Goal: Task Accomplishment & Management: Manage account settings

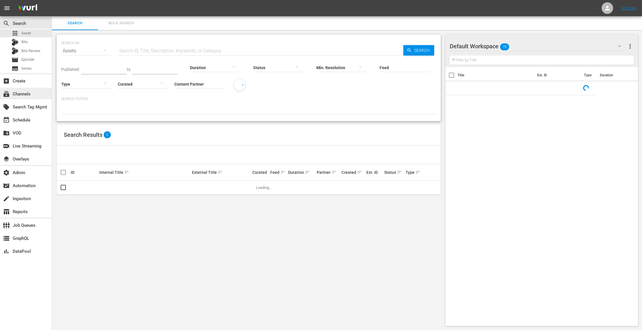
click at [18, 92] on div "subscriptions Channels" at bounding box center [16, 92] width 32 height 5
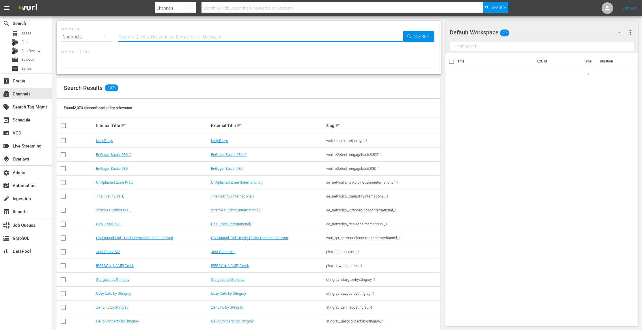
click at [140, 35] on input "text" at bounding box center [261, 37] width 286 height 14
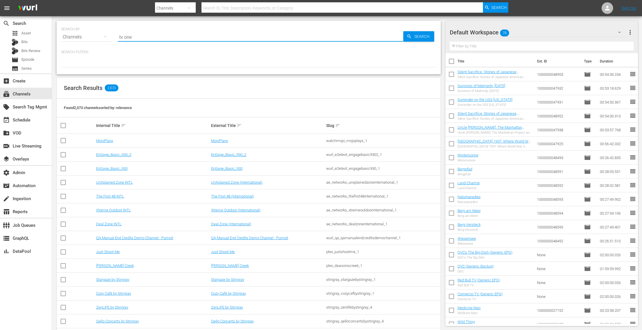
type input "tv one"
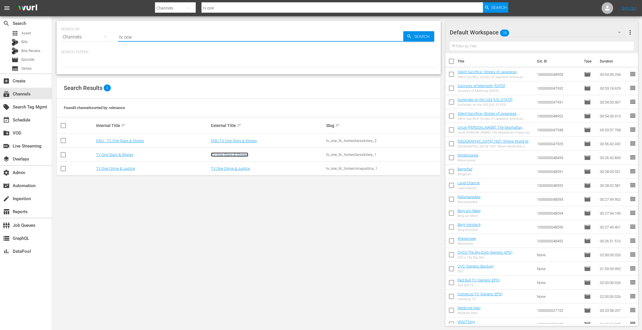
click at [232, 155] on link "TV One Stars & Stories" at bounding box center [229, 154] width 37 height 4
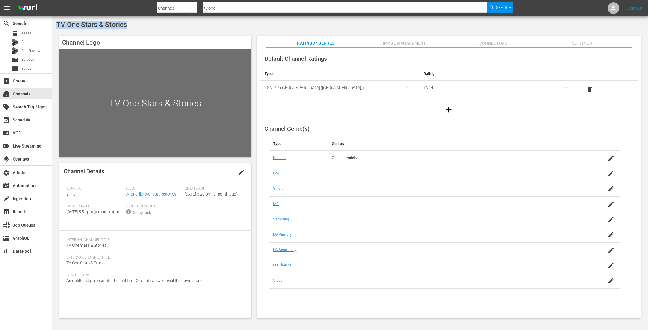
drag, startPoint x: 137, startPoint y: 28, endPoint x: 53, endPoint y: 25, distance: 83.8
click at [53, 25] on div "TV One Stars & Stories Channel Logo TV One Stars & Stories Channel Details edit…" at bounding box center [350, 171] width 596 height 310
copy span "TV One Stars & Stories"
click at [505, 10] on span "Search" at bounding box center [503, 7] width 15 height 10
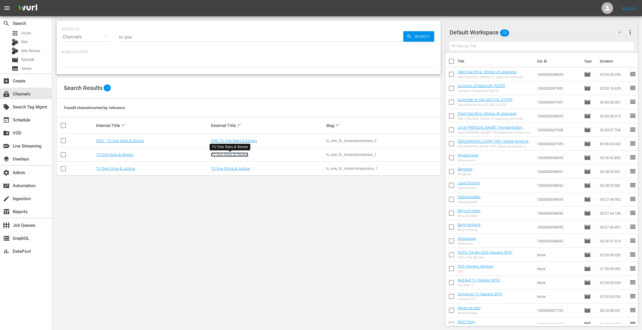
click at [232, 154] on link "TV One Stars & Stories" at bounding box center [229, 154] width 37 height 4
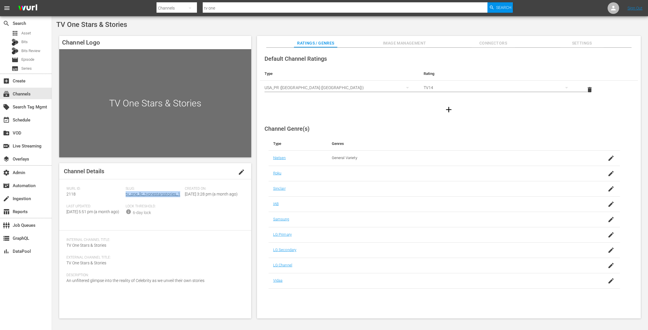
drag, startPoint x: 180, startPoint y: 194, endPoint x: 126, endPoint y: 195, distance: 54.6
click at [126, 195] on div "Slug: tv_one_llc_tvonestarsstories_1" at bounding box center [155, 195] width 59 height 18
copy link "tv_one_llc_tvonestarsstories_1"
drag, startPoint x: 80, startPoint y: 196, endPoint x: 71, endPoint y: 194, distance: 8.7
click at [66, 194] on div "Channel Details edit Wurl ID: 2118 Slug: tv_one_llc_tvonestarsstories_1 Created…" at bounding box center [155, 240] width 192 height 155
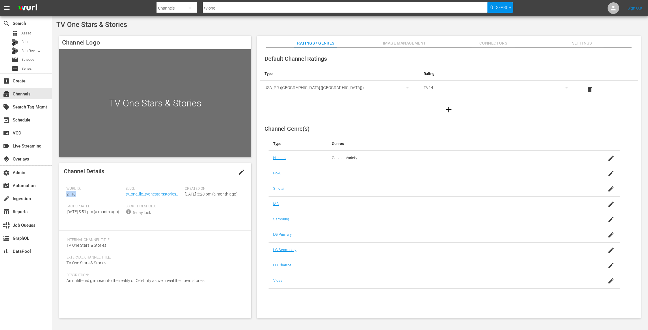
copy span "2118"
drag, startPoint x: 209, startPoint y: 294, endPoint x: 66, endPoint y: 292, distance: 143.0
click at [66, 290] on div "Description: An unfiltered glimpse into the reality of Celebrity as we unveil t…" at bounding box center [155, 282] width 178 height 18
copy span "An unfiltered glimpse into the reality of Celebrity as we unveil their own stor…"
click at [501, 8] on span "Search" at bounding box center [503, 7] width 15 height 10
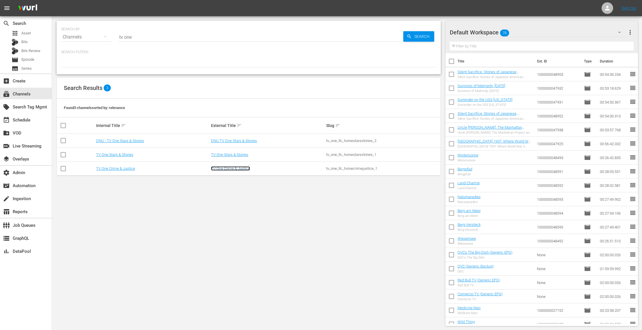
click at [232, 168] on link "TV One Crime & Justice" at bounding box center [230, 168] width 39 height 4
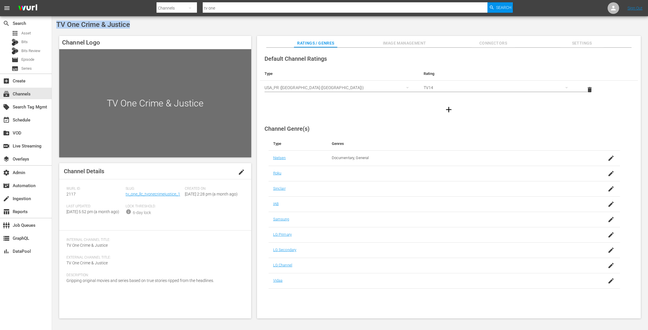
drag, startPoint x: 135, startPoint y: 23, endPoint x: 57, endPoint y: 23, distance: 77.1
click at [57, 23] on div "TV One Crime & Justice" at bounding box center [350, 25] width 588 height 8
copy span "TV One Crime & Justice"
drag, startPoint x: 182, startPoint y: 194, endPoint x: 126, endPoint y: 194, distance: 55.7
click at [126, 194] on div "Slug: tv_one_llc_tvonecrimejustice_1" at bounding box center [155, 195] width 59 height 18
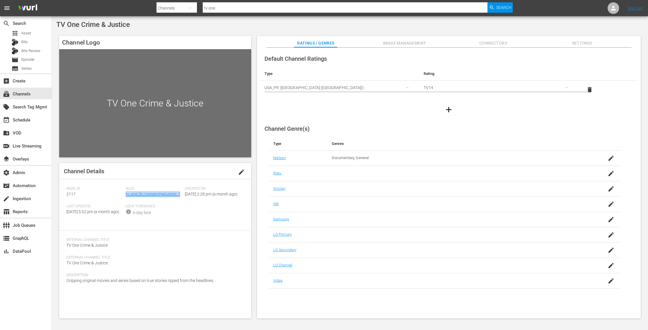
copy link "tv_one_llc_tvonecrimejustice_1"
drag, startPoint x: 78, startPoint y: 196, endPoint x: 58, endPoint y: 196, distance: 19.9
click at [58, 196] on div "Channel Logo TV One Crime & Justice Channel Details edit Wurl ID: 2117 Slug: tv…" at bounding box center [350, 174] width 588 height 282
copy span "2117"
drag, startPoint x: 201, startPoint y: 291, endPoint x: 61, endPoint y: 292, distance: 140.4
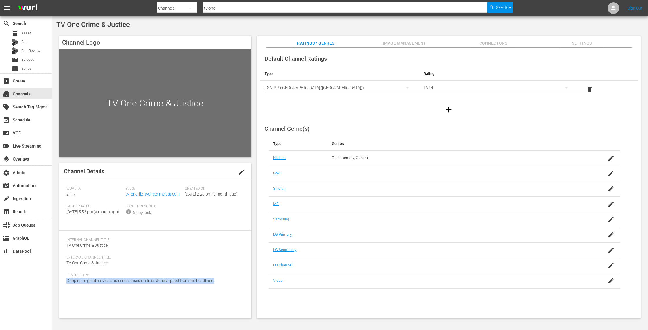
click at [61, 292] on div "Channel Details edit Wurl ID: 2117 Slug: tv_one_llc_tvonecrimejustice_1 Created…" at bounding box center [155, 240] width 192 height 155
copy span "Gripping original movies and series based on true stories ripped from the headl…"
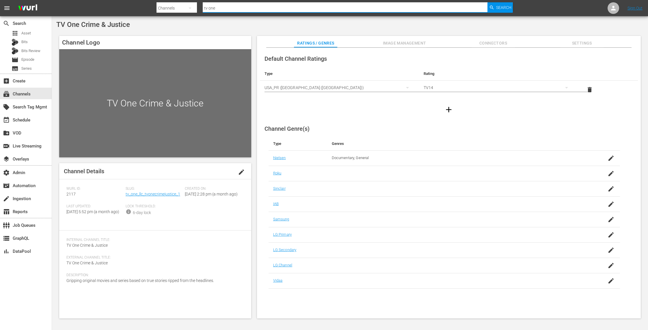
drag, startPoint x: 213, startPoint y: 8, endPoint x: 174, endPoint y: 9, distance: 39.3
click at [174, 9] on div "Search By Channels Search ID, Title, Description, Keywords, or Category tv one …" at bounding box center [335, 8] width 356 height 14
paste input "ricoast_tv_bonanzabilliestv_1"
type input "tricoast_tv_bonanzabilliestv_1"
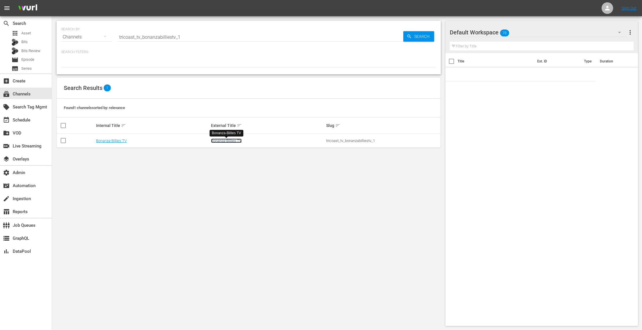
click at [229, 141] on link "Bonanza-Billies TV" at bounding box center [226, 140] width 31 height 4
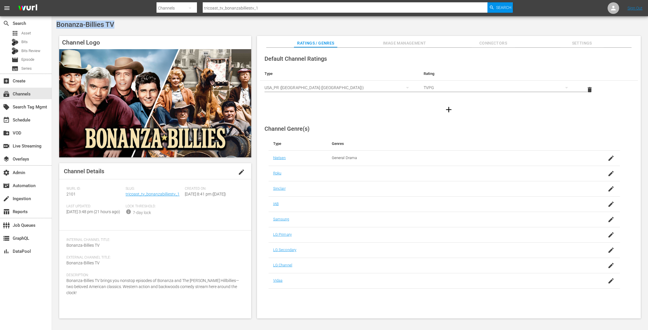
drag, startPoint x: 113, startPoint y: 27, endPoint x: 55, endPoint y: 27, distance: 57.5
click at [55, 27] on div "Bonanza-Billies TV Channel Logo Channel Details edit Wurl ID: 2101 Slug: tricoa…" at bounding box center [350, 171] width 596 height 310
copy span "Bonanza-Billies TV"
drag, startPoint x: 180, startPoint y: 196, endPoint x: 125, endPoint y: 194, distance: 54.6
click at [126, 194] on div "Slug: tricoast_tv_bonanzabilliestv_1" at bounding box center [155, 195] width 59 height 18
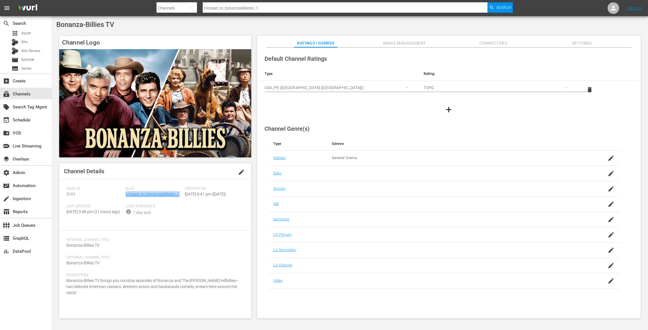
copy link "tricoast_tv_bonanzabilliestv_1"
drag, startPoint x: 76, startPoint y: 195, endPoint x: 65, endPoint y: 195, distance: 11.6
click at [65, 195] on div "Channel Details edit Wurl ID: 2101 Slug: tricoast_tv_bonanzabilliestv_1 Created…" at bounding box center [155, 240] width 192 height 155
click at [168, 193] on link "tricoast_tv_bonanzabilliestv_1" at bounding box center [153, 194] width 54 height 5
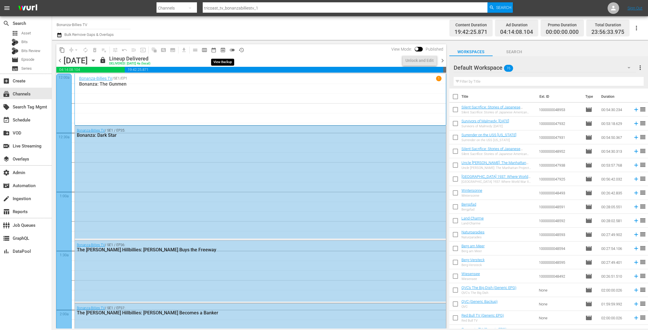
click at [223, 51] on span "preview_outlined" at bounding box center [223, 50] width 6 height 6
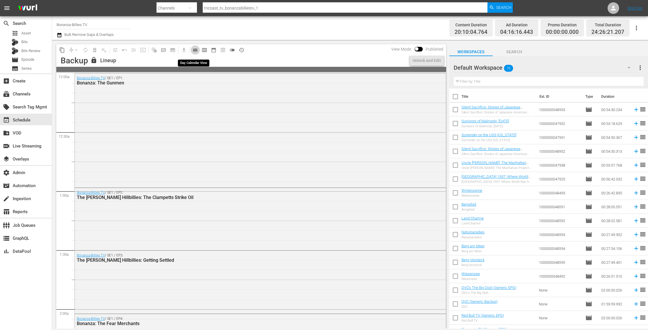
click at [196, 50] on span "calendar_view_day_outlined" at bounding box center [195, 50] width 6 height 6
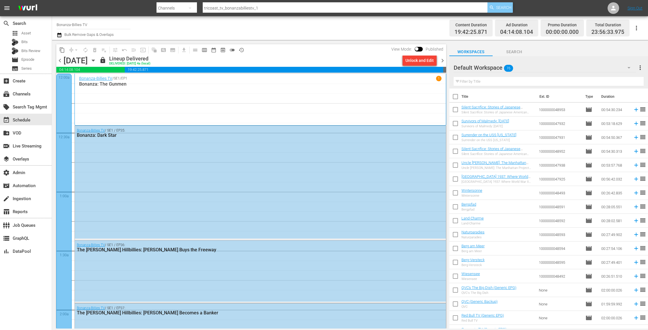
click at [501, 6] on span "Search" at bounding box center [503, 7] width 15 height 10
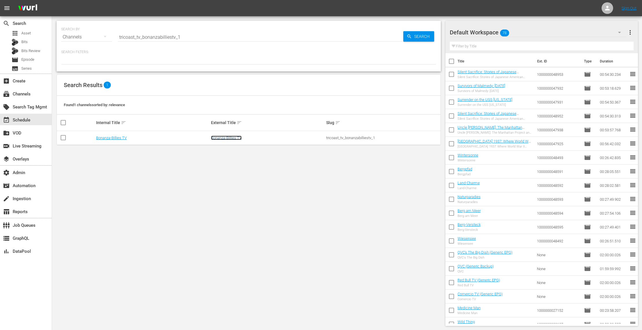
click at [228, 137] on link "Bonanza-Billies TV" at bounding box center [226, 137] width 31 height 4
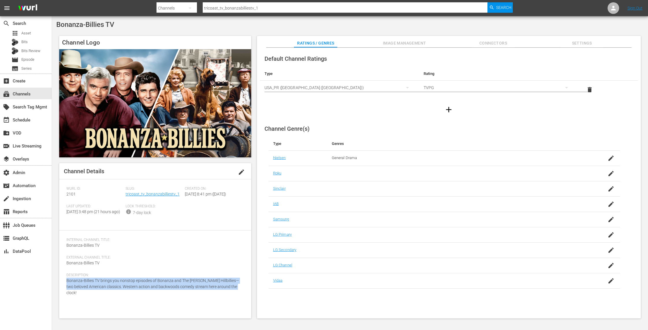
drag, startPoint x: 243, startPoint y: 299, endPoint x: 63, endPoint y: 292, distance: 180.4
click at [63, 292] on div "Channel Details edit Wurl ID: 2101 Slug: tricoast_tv_bonanzabilliestv_1 Created…" at bounding box center [155, 240] width 192 height 155
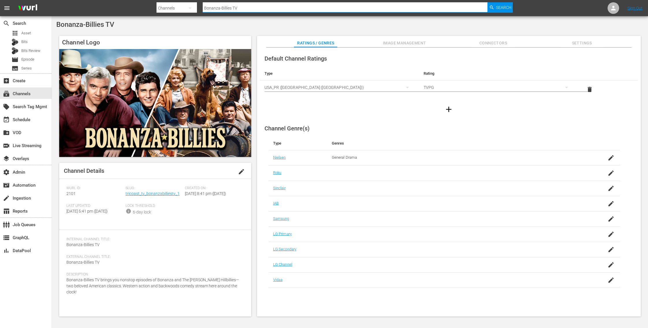
drag, startPoint x: 0, startPoint y: 0, endPoint x: 178, endPoint y: 5, distance: 177.7
click at [178, 5] on div "Search By Channels Search ID, Title, Description, Keywords, or Category Bonanza…" at bounding box center [335, 8] width 356 height 14
type input "gfn"
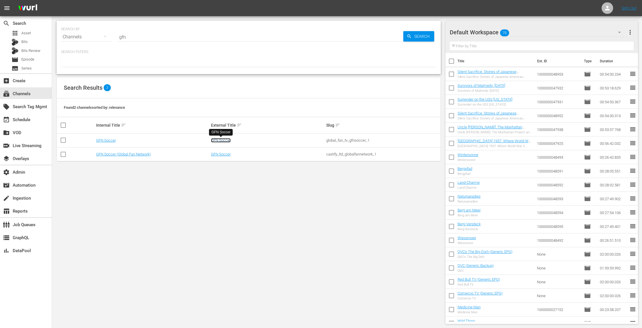
click at [222, 140] on link "GFN Soccer" at bounding box center [221, 140] width 20 height 4
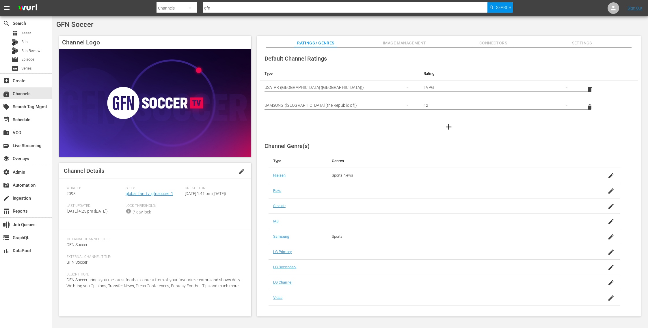
click at [416, 44] on span "Image Management" at bounding box center [404, 43] width 43 height 7
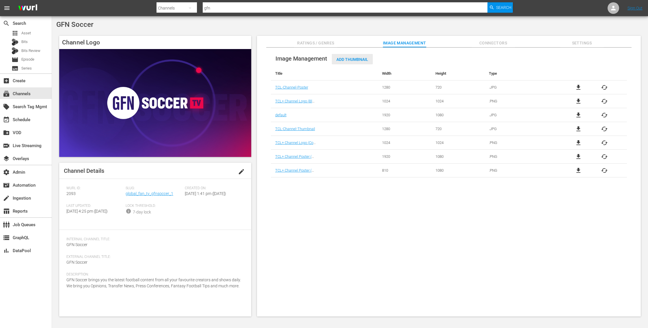
click at [364, 59] on span "Add Thumbnail" at bounding box center [352, 59] width 41 height 5
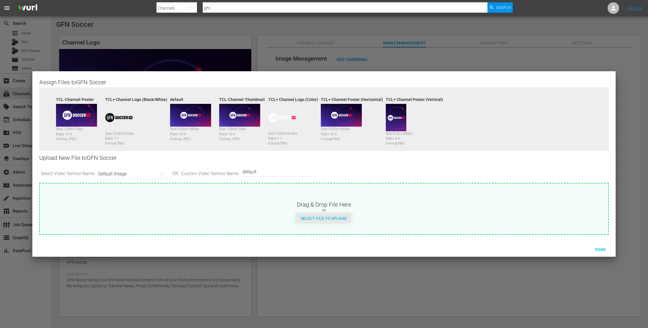
click at [335, 221] on span "Select File to Upload" at bounding box center [323, 218] width 55 height 5
type input "C:\fakepath\Channel Logo Background (1).png"
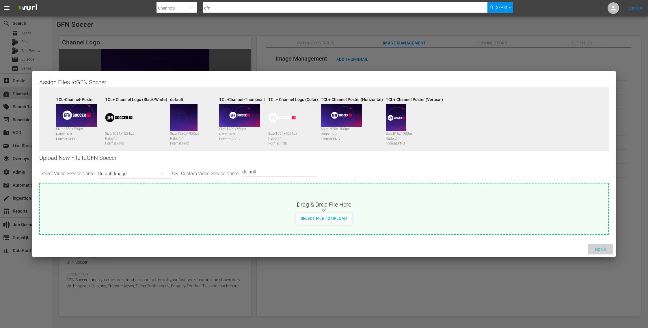
click at [606, 246] on div "Done" at bounding box center [600, 249] width 25 height 11
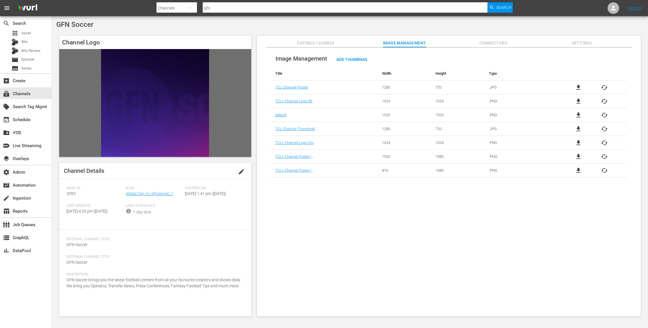
click at [221, 127] on img at bounding box center [155, 103] width 192 height 108
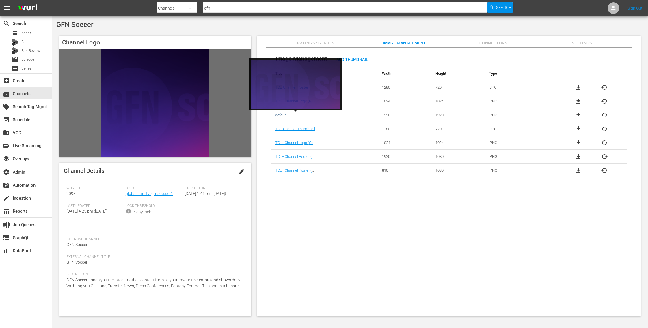
click at [282, 115] on link "default" at bounding box center [280, 115] width 11 height 4
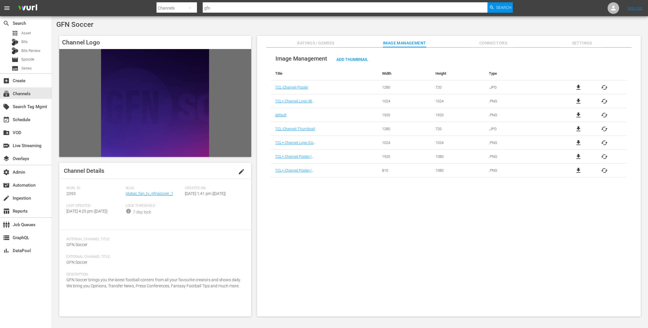
click at [578, 156] on span "file_download" at bounding box center [578, 156] width 7 height 7
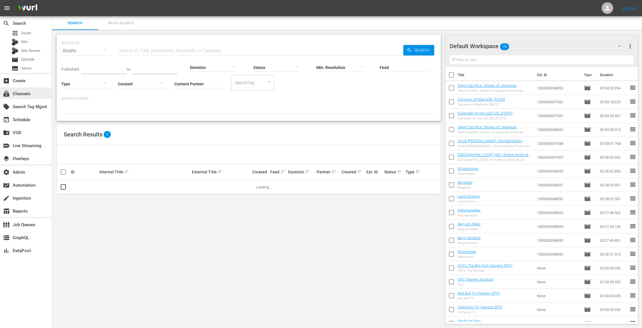
click at [27, 95] on div "subscriptions Channels" at bounding box center [16, 92] width 32 height 5
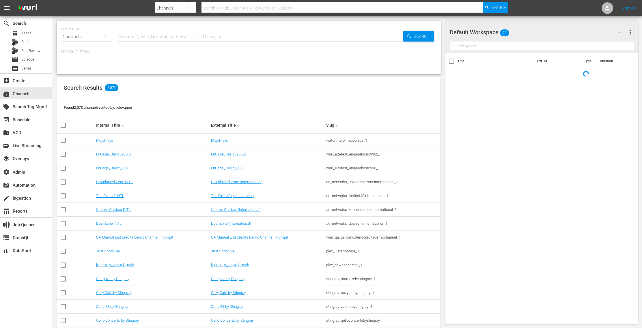
click at [160, 35] on input "text" at bounding box center [261, 37] width 286 height 14
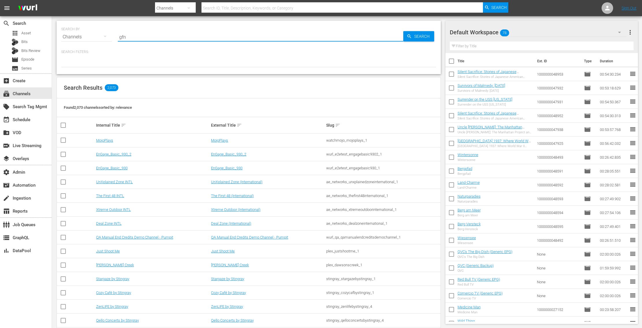
type input "gfn"
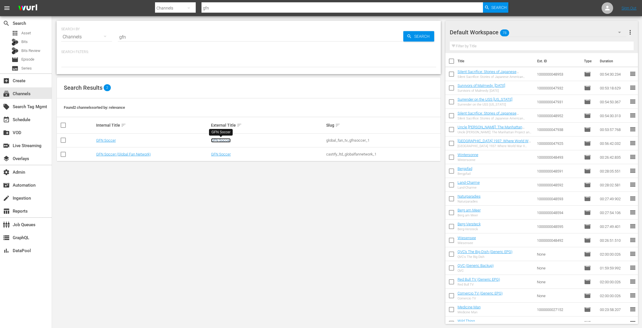
click at [228, 138] on link "GFN Soccer" at bounding box center [221, 140] width 20 height 4
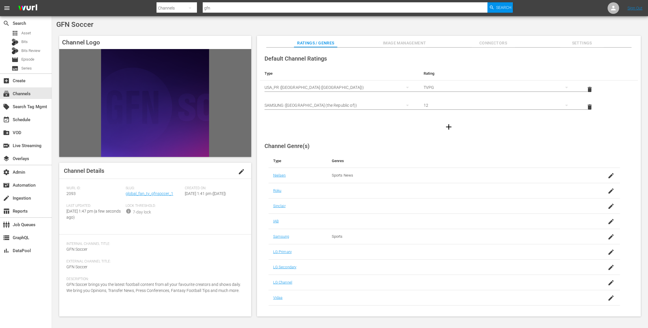
click at [417, 43] on span "Image Management" at bounding box center [404, 43] width 43 height 7
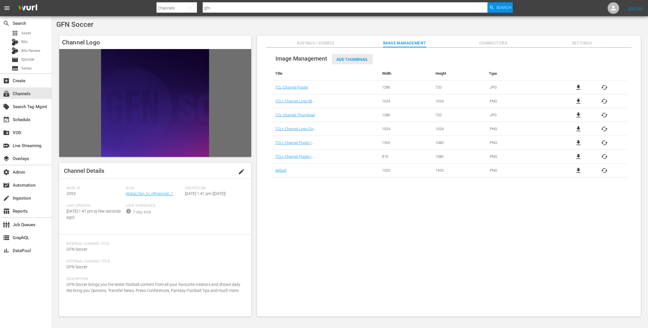
click at [367, 59] on span "Add Thumbnail" at bounding box center [352, 59] width 41 height 5
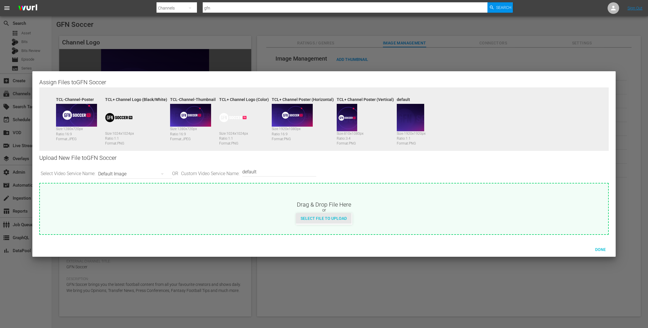
click at [324, 219] on span "Select File to Upload" at bounding box center [323, 218] width 55 height 5
type input "C:\fakepath\2093-TCL--Channel-Poster--Horizontal-_v1.png"
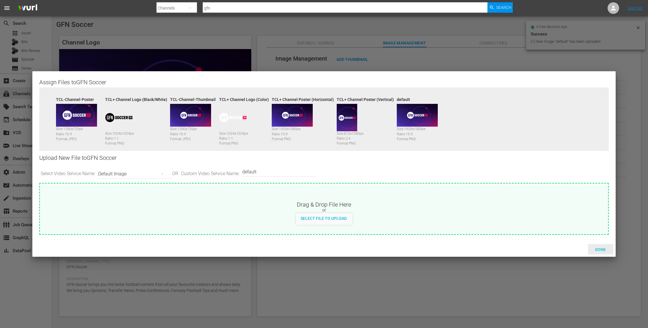
click at [599, 249] on span "Done" at bounding box center [601, 250] width 20 height 5
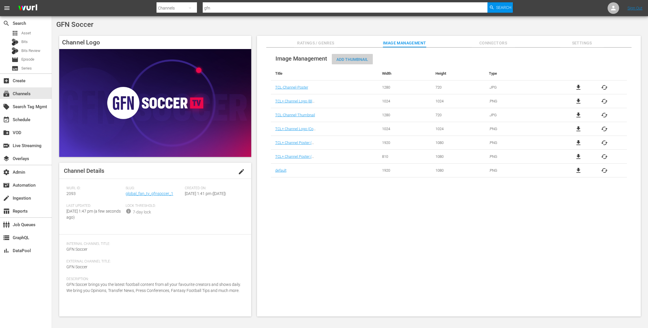
click at [365, 58] on span "Add Thumbnail" at bounding box center [352, 59] width 41 height 5
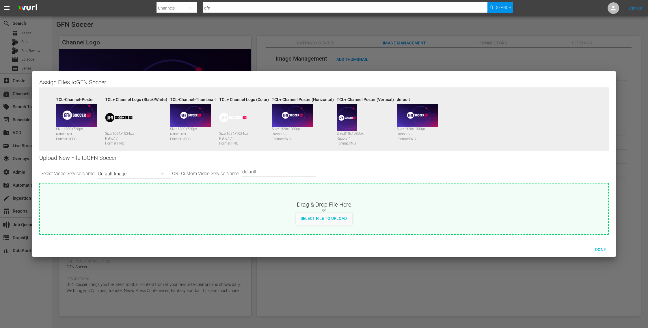
click at [155, 174] on div "Default Image" at bounding box center [133, 174] width 71 height 16
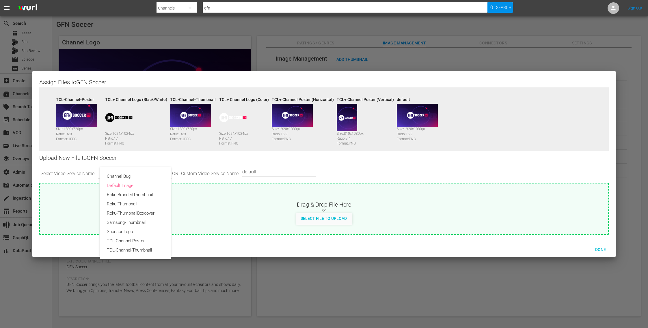
click at [272, 172] on div "Channel Bug Default Image Roku-BrandedThumbnail Roku-Thumbnail Roku-ThumbnailBo…" at bounding box center [324, 164] width 648 height 328
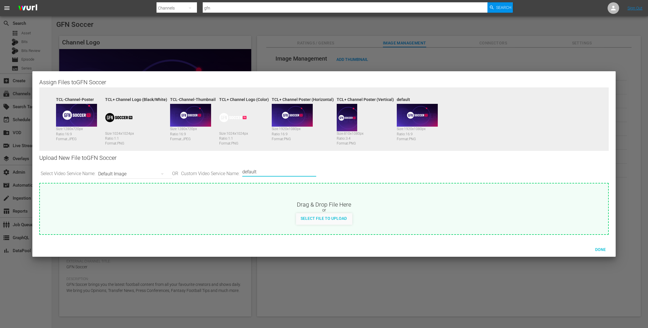
drag, startPoint x: 268, startPoint y: 172, endPoint x: 232, endPoint y: 171, distance: 36.4
paste input "TCL+ Channel Logo Background"
type input "TCL+ Channel Logo Background"
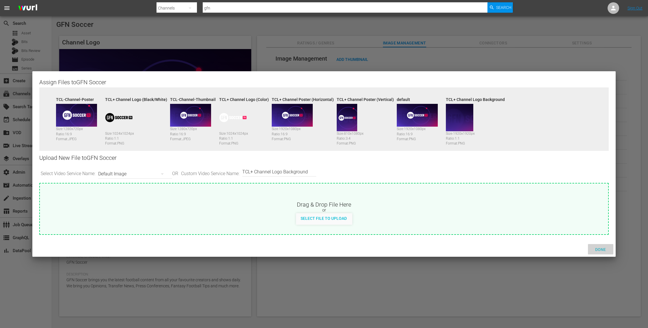
click at [604, 249] on span "Done" at bounding box center [601, 250] width 20 height 5
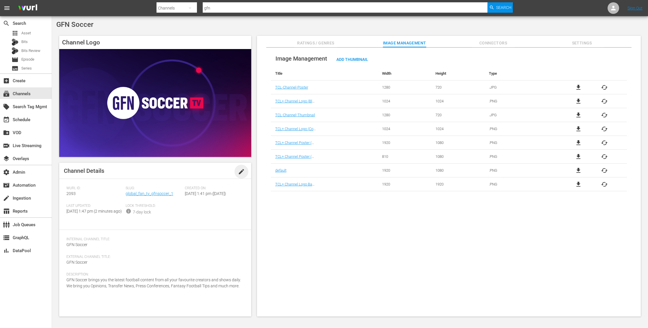
click at [244, 171] on span "edit" at bounding box center [241, 171] width 7 height 7
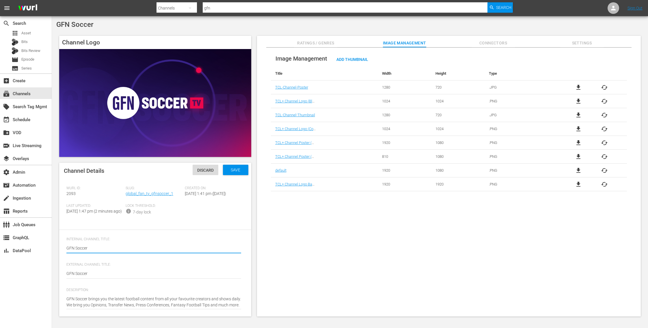
click at [157, 254] on div "GFN Soccer GFN Soccer" at bounding box center [153, 249] width 175 height 14
click at [111, 256] on div "GFN Soccer GFN Soccer" at bounding box center [153, 249] width 175 height 14
type textarea "GFN Soccer."
click at [234, 171] on span "Save" at bounding box center [235, 170] width 19 height 5
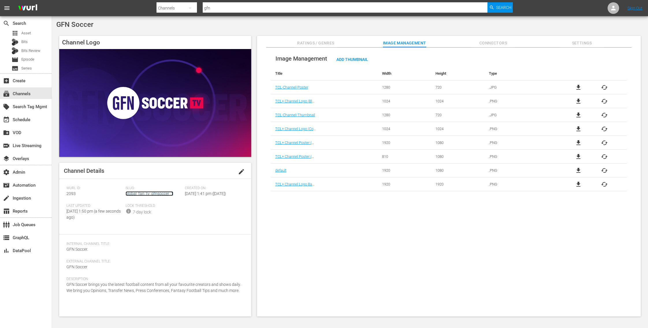
click at [152, 192] on link "global_fan_tv_gfnsoccer_1" at bounding box center [150, 194] width 48 height 5
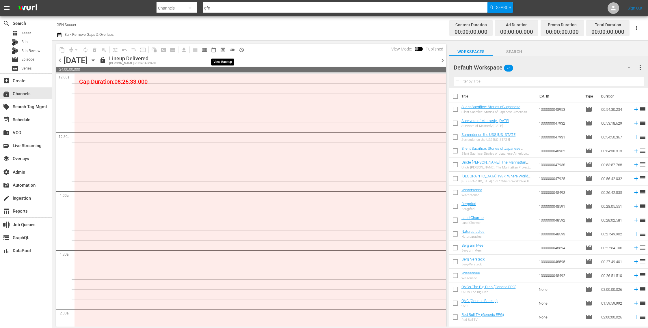
click at [223, 48] on span "preview_outlined" at bounding box center [223, 50] width 6 height 6
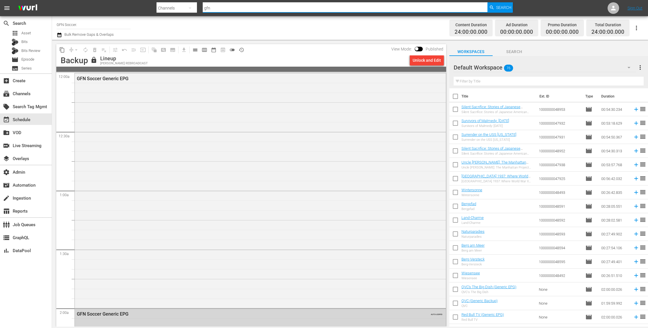
drag, startPoint x: 220, startPoint y: 9, endPoint x: 171, endPoint y: 8, distance: 49.7
click at [171, 8] on div "Search By Channels Search ID, Title, Description, Keywords, or Category gfn Sea…" at bounding box center [335, 8] width 356 height 14
paste input "tricoast_tv_itsawonderfullifechannel_1"
click at [33, 118] on div "event_available Schedule" at bounding box center [26, 120] width 52 height 12
drag, startPoint x: 255, startPoint y: 10, endPoint x: 176, endPoint y: 11, distance: 78.9
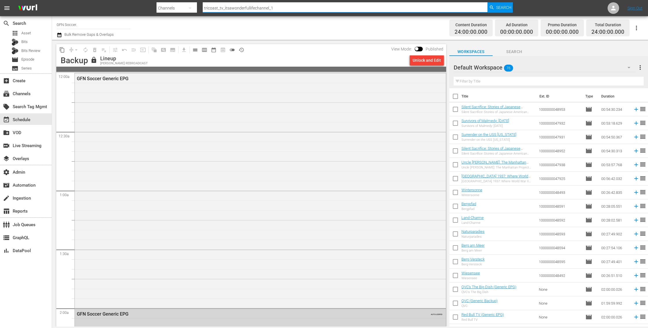
click at [176, 11] on div "Search By Channels Search ID, Title, Description, Keywords, or Category tricoas…" at bounding box center [335, 8] width 356 height 14
click at [176, 10] on div "Channels" at bounding box center [177, 8] width 41 height 16
click at [143, 18] on div "Channels Series Episodes Bits Assets" at bounding box center [324, 164] width 648 height 328
drag, startPoint x: 265, startPoint y: 9, endPoint x: 175, endPoint y: 9, distance: 89.5
click at [175, 9] on div "Search By Channels Search ID, Title, Description, Keywords, or Category tricoas…" at bounding box center [335, 8] width 356 height 14
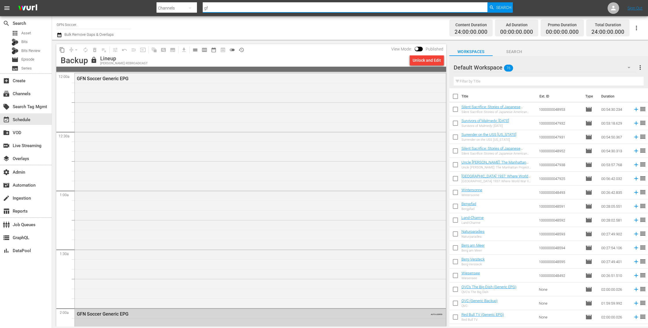
type input "gfn"
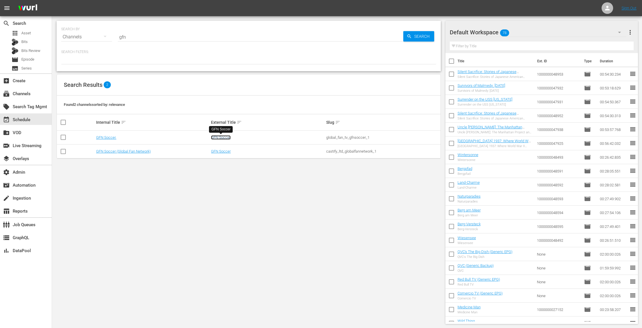
click at [228, 137] on link "GFN Soccer" at bounding box center [221, 137] width 20 height 4
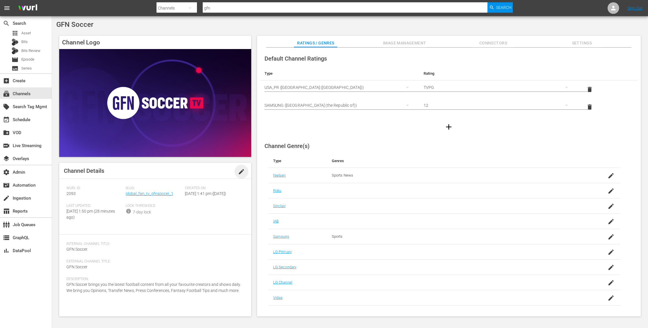
click at [240, 171] on span "edit" at bounding box center [241, 171] width 7 height 7
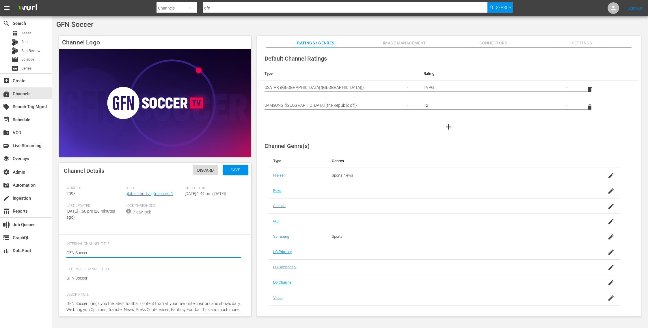
click at [140, 254] on div "GFN Soccer. GFN Soccer." at bounding box center [153, 254] width 175 height 14
type textarea "GFN Soccer"
click at [237, 171] on span "Save" at bounding box center [235, 170] width 19 height 5
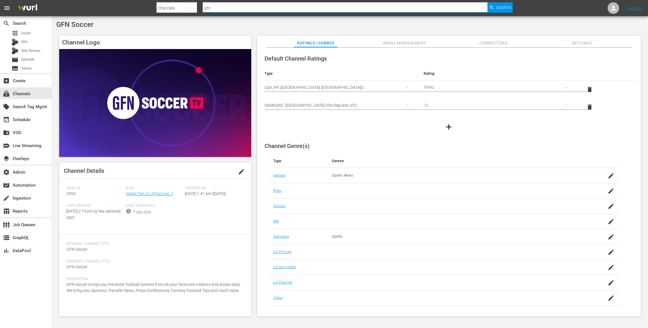
drag, startPoint x: 219, startPoint y: 10, endPoint x: 194, endPoint y: 8, distance: 25.5
click at [194, 8] on div "Search By Channels Search ID, Title, Description, Keywords, or Category gfn Sea…" at bounding box center [335, 8] width 356 height 14
paste input "tricoast_tv_itsawonderfullifechannel_1"
type input "tricoast_tv_itsawonderfullifechannel_1"
click at [503, 7] on span "Search" at bounding box center [503, 7] width 15 height 10
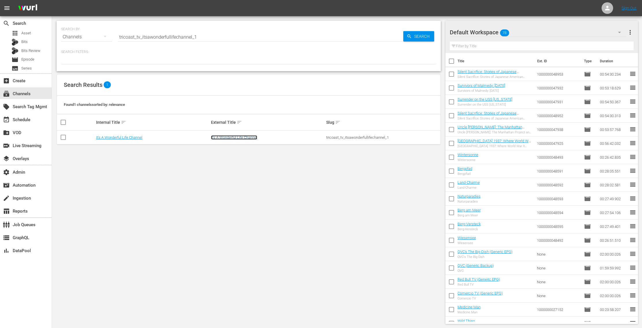
click at [232, 138] on link "It's A Wonderful Life Channel" at bounding box center [234, 137] width 46 height 4
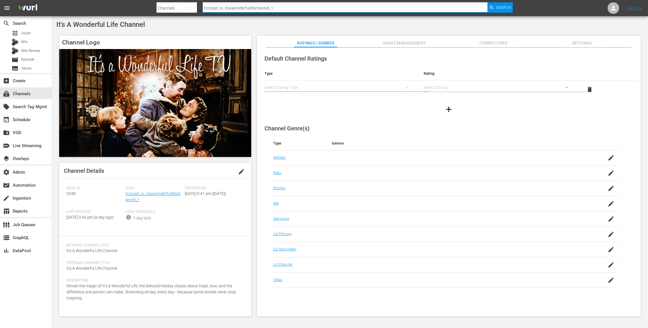
drag, startPoint x: 271, startPoint y: 8, endPoint x: 196, endPoint y: 9, distance: 74.8
click at [196, 9] on div "Search By Channels Search ID, Title, Description, Keywords, or Category tricoas…" at bounding box center [335, 8] width 356 height 14
drag, startPoint x: 151, startPoint y: 25, endPoint x: 53, endPoint y: 26, distance: 98.2
click at [53, 26] on div "It's A Wonderful Life Channel Channel Logo Channel Details edit Wurl ID: 2048 S…" at bounding box center [350, 170] width 596 height 308
copy span "It's A Wonderful Life Channel"
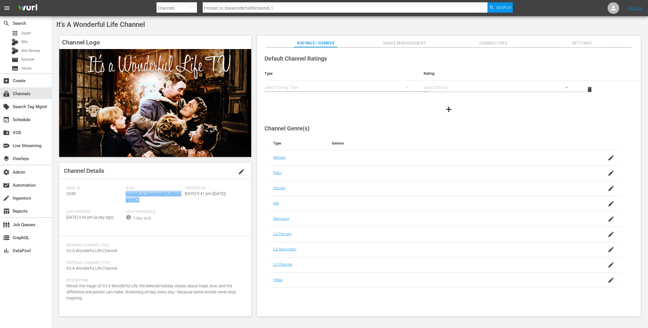
drag, startPoint x: 140, startPoint y: 202, endPoint x: 126, endPoint y: 196, distance: 14.9
click at [126, 196] on div "Slug: tricoast_tv_itsawonderfullifechannel_1" at bounding box center [155, 198] width 59 height 24
copy link "tricoast_tv_itsawonderfullifechannel_1"
drag, startPoint x: 78, startPoint y: 194, endPoint x: 62, endPoint y: 194, distance: 15.9
click at [62, 194] on div "Channel Details edit Wurl ID: 2048 Slug: tricoast_tv_itsawonderfullifechannel_1…" at bounding box center [155, 240] width 192 height 154
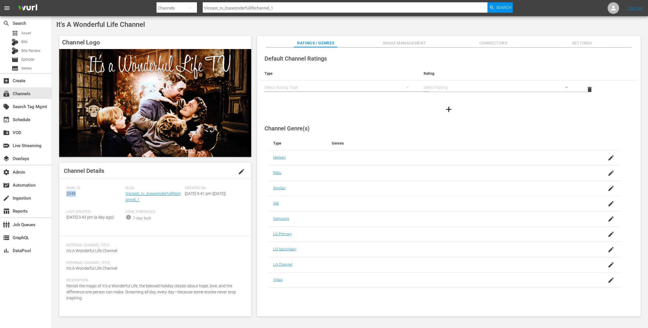
copy span "2048"
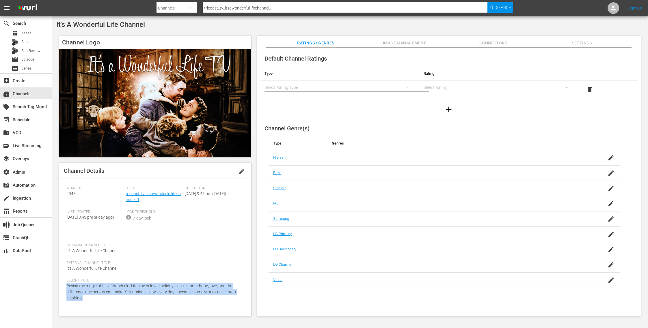
drag, startPoint x: 88, startPoint y: 303, endPoint x: 67, endPoint y: 293, distance: 23.5
click at [67, 293] on div "Description: Revisit the magic of It’s a Wonderful Life, the beloved holiday cl…" at bounding box center [155, 294] width 178 height 30
copy span "Revisit the magic of It’s a Wonderful Life, the beloved holiday classic about h…"
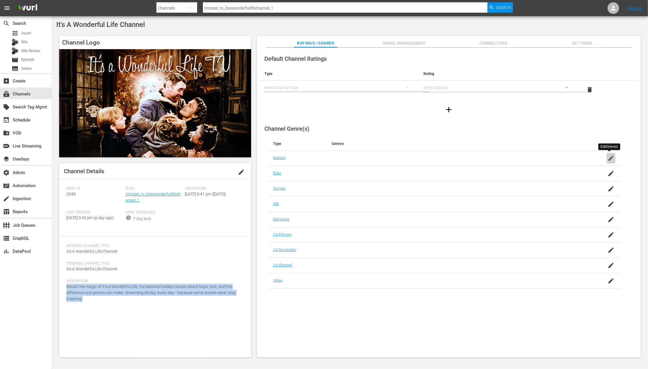
click at [612, 158] on icon "button" at bounding box center [611, 158] width 7 height 7
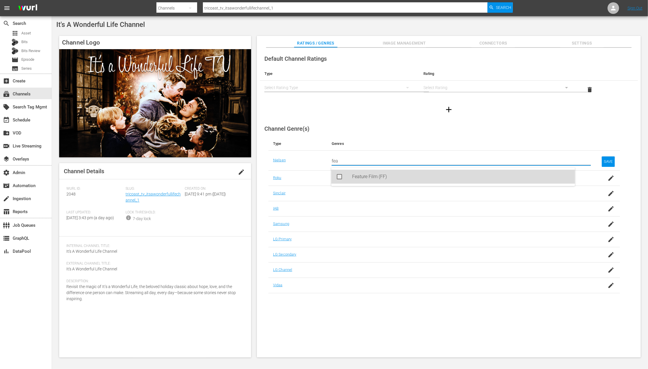
click at [483, 180] on div "Feature Film (FF)" at bounding box center [461, 177] width 218 height 14
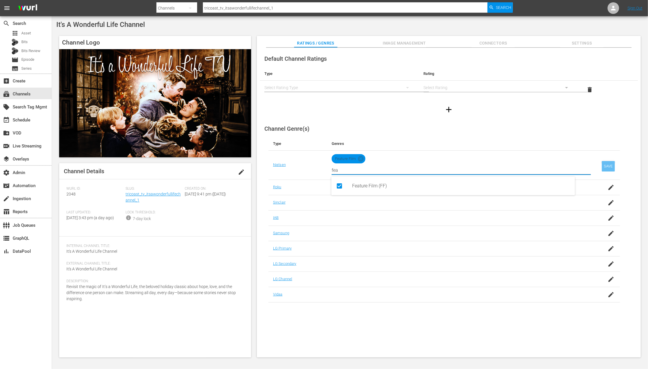
type input "fea"
click at [607, 164] on div "SAVE" at bounding box center [608, 166] width 13 height 10
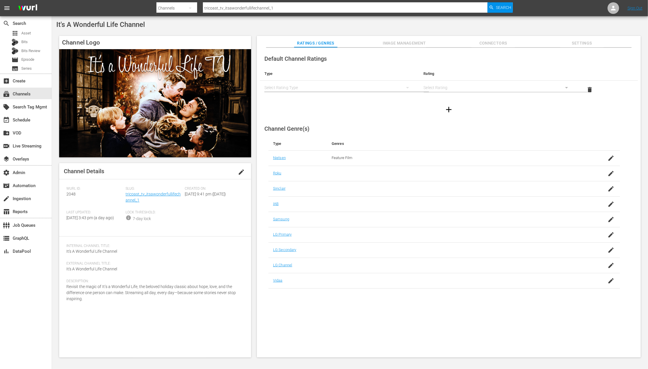
click at [299, 83] on div "simple table" at bounding box center [340, 87] width 150 height 16
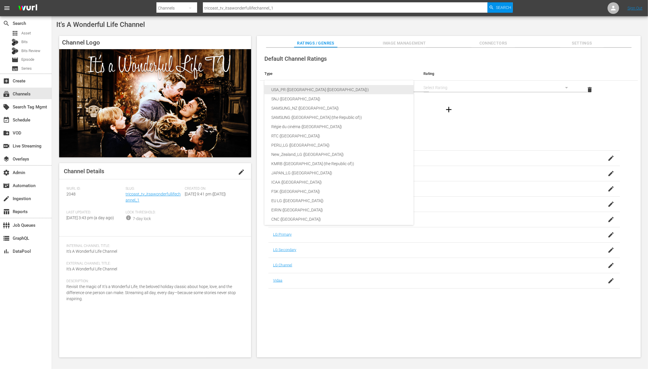
click at [305, 92] on div "USA_PR ([GEOGRAPHIC_DATA] ([GEOGRAPHIC_DATA]))" at bounding box center [343, 89] width 142 height 9
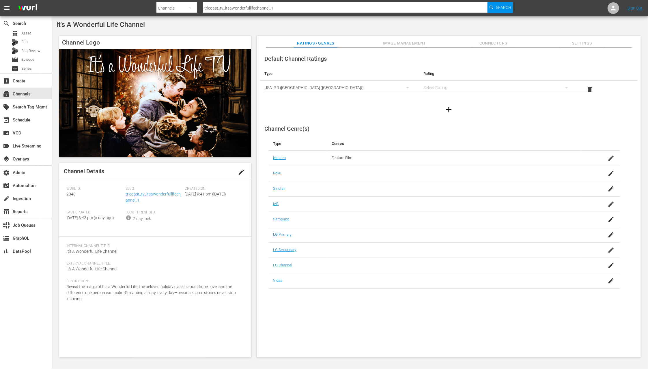
click at [437, 84] on div "simple table" at bounding box center [499, 87] width 150 height 16
click at [454, 115] on div "TVPG" at bounding box center [497, 117] width 135 height 9
click at [505, 23] on div "It's A Wonderful Life Channel" at bounding box center [350, 25] width 588 height 8
drag, startPoint x: 293, startPoint y: 11, endPoint x: 190, endPoint y: 6, distance: 102.7
click at [190, 6] on div "Search By Channels Search ID, Title, Description, Keywords, or Category tricoas…" at bounding box center [335, 8] width 357 height 14
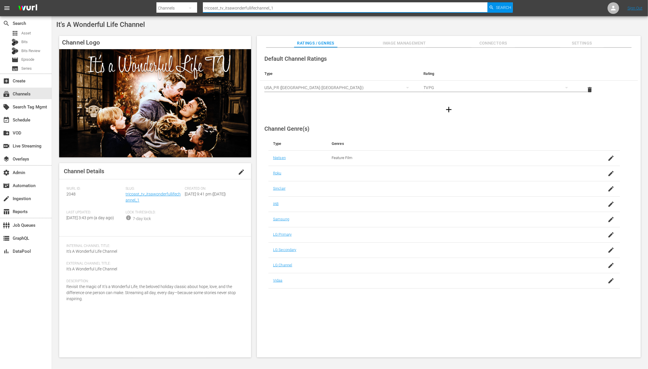
paste input "plaion_pictures_gmbh_savinghope"
type input "plaion_pictures_gmbh_savinghope_1"
click at [504, 8] on span "Search" at bounding box center [503, 7] width 15 height 10
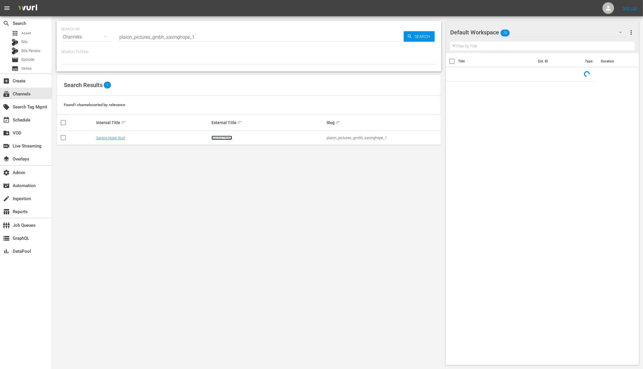
click at [219, 137] on link "Saving Hope" at bounding box center [221, 137] width 21 height 4
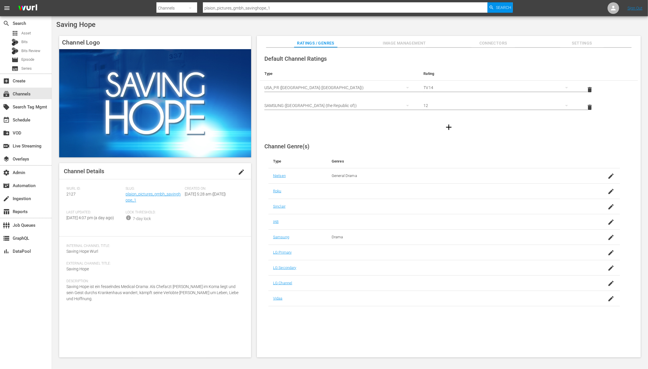
drag, startPoint x: 404, startPoint y: 45, endPoint x: 483, endPoint y: 42, distance: 78.6
click at [405, 44] on span "Image Management" at bounding box center [404, 43] width 43 height 7
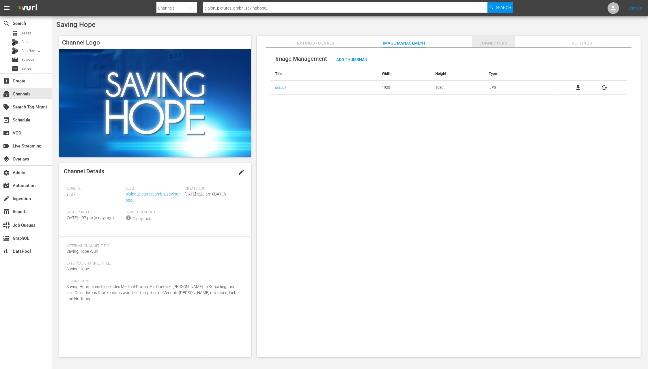
click at [506, 41] on span "Connectors" at bounding box center [493, 43] width 43 height 7
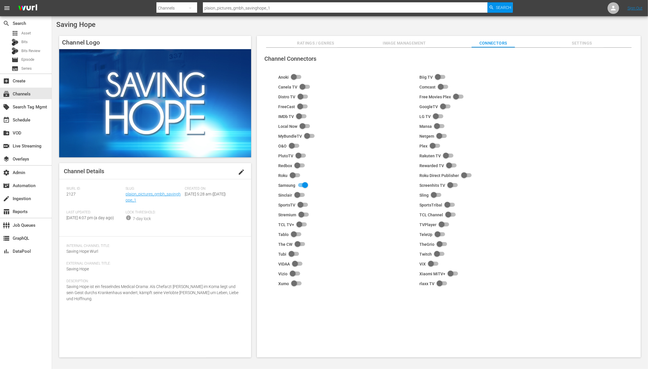
click at [581, 41] on span "Settings" at bounding box center [582, 43] width 43 height 7
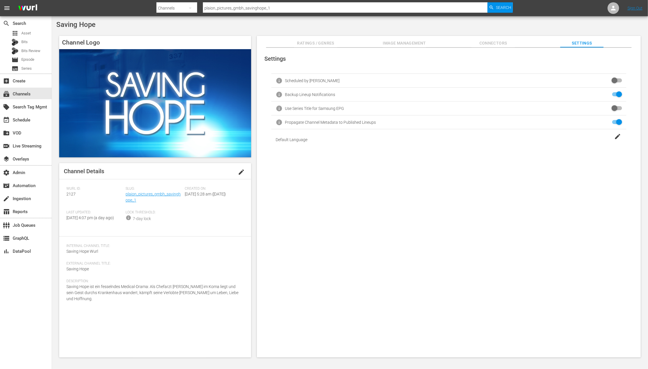
click at [484, 41] on span "Connectors" at bounding box center [493, 43] width 43 height 7
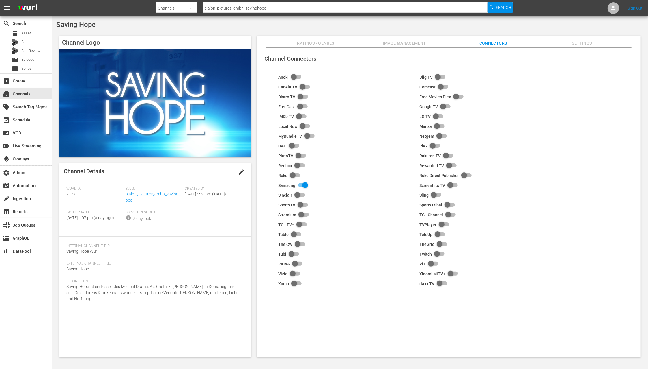
click at [165, 191] on div "Slug: plaion_pictures_gmbh_savinghope_1" at bounding box center [155, 198] width 59 height 24
click at [165, 194] on link "plaion_pictures_gmbh_savinghope_1" at bounding box center [153, 197] width 55 height 11
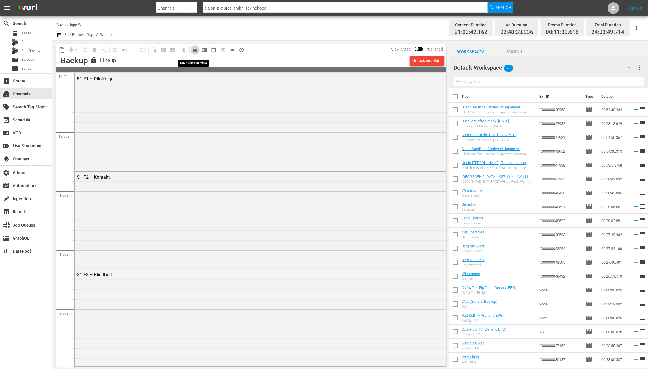
click at [196, 50] on span "calendar_view_day_outlined" at bounding box center [195, 50] width 6 height 6
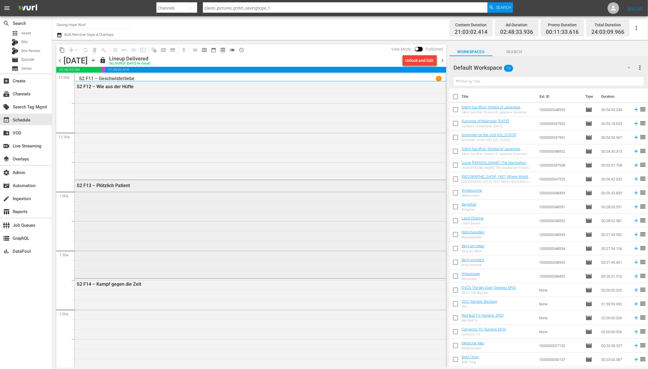
click at [225, 209] on div "S2 F13 – Plötzlich Patient" at bounding box center [260, 228] width 371 height 96
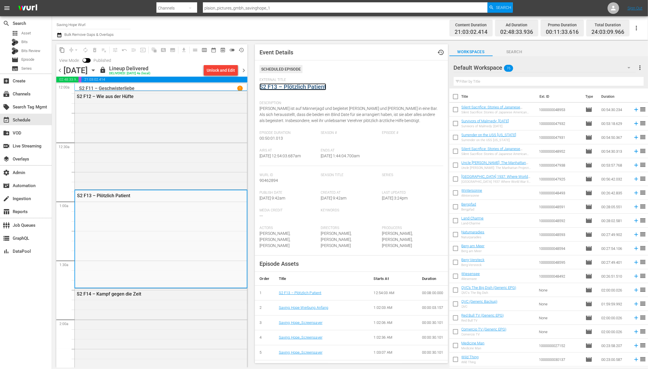
click at [287, 87] on link "S2 F13 – Plötzlich Patient" at bounding box center [293, 86] width 67 height 7
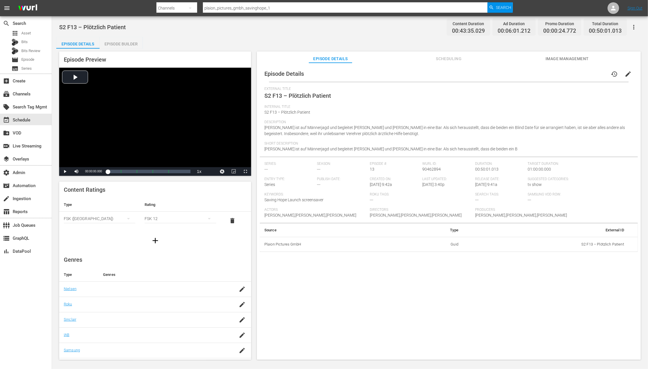
click at [134, 46] on div "Episode Builder" at bounding box center [121, 44] width 43 height 14
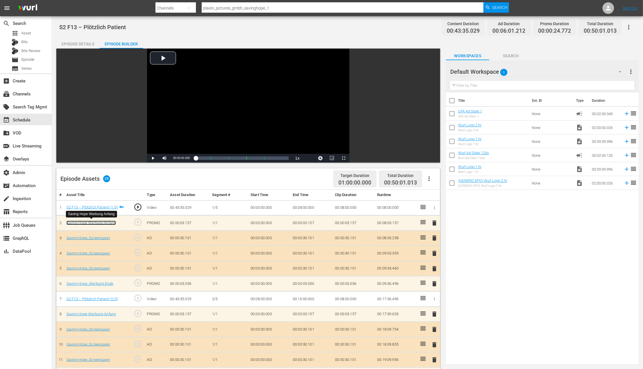
click at [107, 221] on link "Saving Hope Werbung Anfang" at bounding box center [91, 222] width 50 height 4
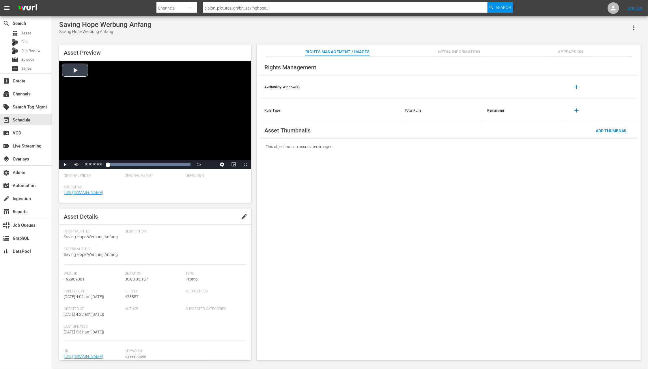
click at [87, 70] on div "Video Player" at bounding box center [155, 110] width 192 height 99
click at [65, 164] on span "Video Player" at bounding box center [65, 164] width 0 height 0
click at [504, 10] on span "Search" at bounding box center [503, 7] width 15 height 10
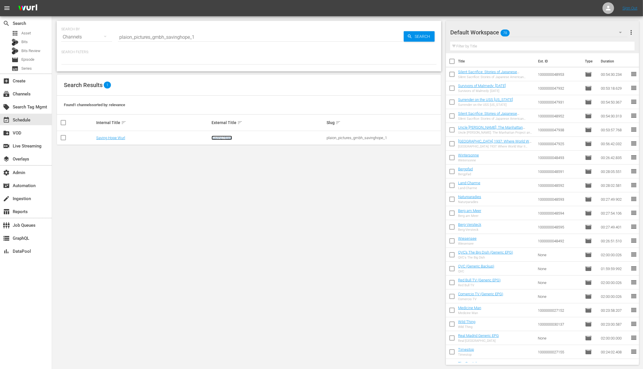
click at [225, 137] on link "Saving Hope" at bounding box center [221, 137] width 21 height 4
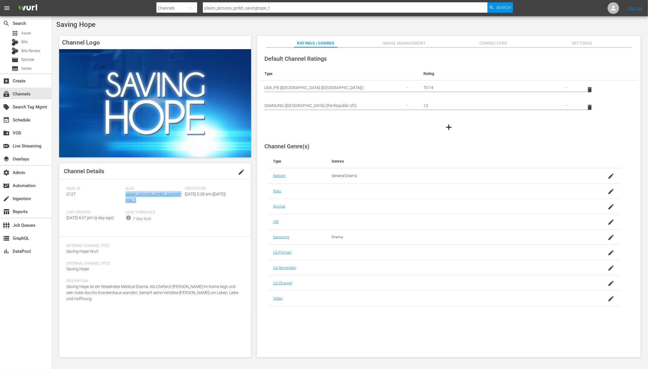
drag, startPoint x: 140, startPoint y: 202, endPoint x: 126, endPoint y: 196, distance: 15.2
click at [126, 196] on div "Slug: plaion_pictures_gmbh_savinghope_1" at bounding box center [155, 198] width 59 height 24
copy link "plaion_pictures_gmbh_savinghope_1"
drag, startPoint x: 79, startPoint y: 195, endPoint x: 66, endPoint y: 195, distance: 13.3
click at [66, 195] on div "Channel Details edit Wurl ID: 2127 Slug: plaion_pictures_gmbh_savinghope_1 Crea…" at bounding box center [155, 260] width 192 height 194
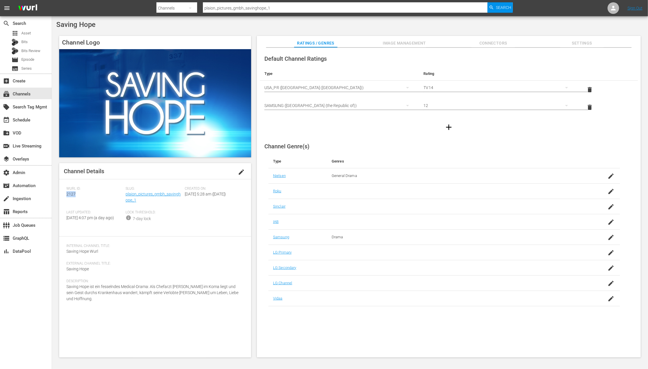
copy span "2127"
drag, startPoint x: 92, startPoint y: 306, endPoint x: 63, endPoint y: 292, distance: 32.3
click at [63, 292] on div "Channel Details edit Wurl ID: 2127 Slug: plaion_pictures_gmbh_savinghope_1 Crea…" at bounding box center [155, 260] width 192 height 194
copy span "Saving Hope ist ein fesselndes Medical-Drama: Als Chefarzt [PERSON_NAME] im Kom…"
drag, startPoint x: 279, startPoint y: 10, endPoint x: 169, endPoint y: -2, distance: 110.3
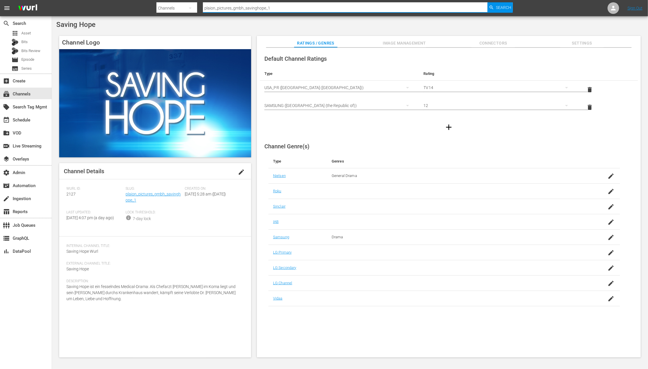
click at [169, 0] on html "menu Search By Channels Search ID, Title, Description, Keywords, or Category pl…" at bounding box center [324, 184] width 648 height 369
type input "tv one"
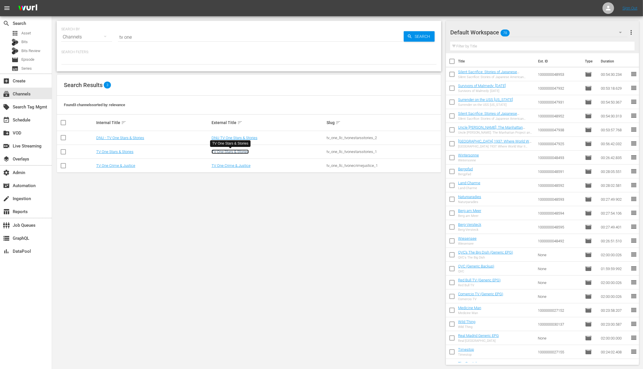
click at [229, 151] on link "TV One Stars & Stories" at bounding box center [229, 151] width 37 height 4
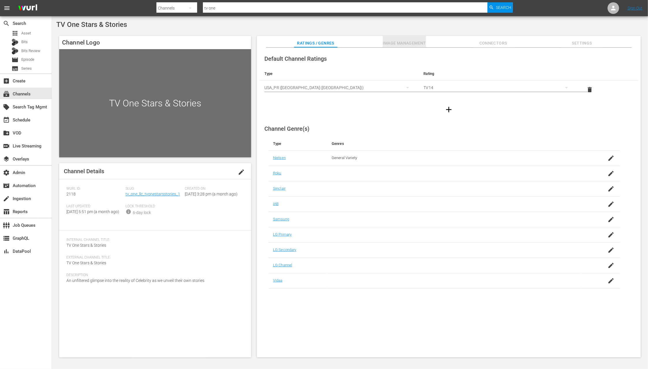
click at [418, 43] on span "Image Management" at bounding box center [404, 43] width 43 height 7
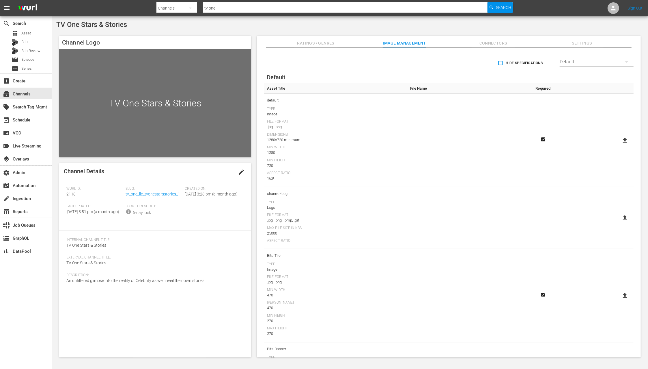
click at [622, 140] on icon at bounding box center [625, 140] width 7 height 7
click at [620, 145] on input "file" at bounding box center [620, 145] width 0 height 0
type input "C:\fakepath\StarsStories_EPG_16x9.jpg"
click at [248, 10] on input "tv one" at bounding box center [345, 8] width 285 height 14
click at [497, 6] on span "Search" at bounding box center [503, 7] width 15 height 10
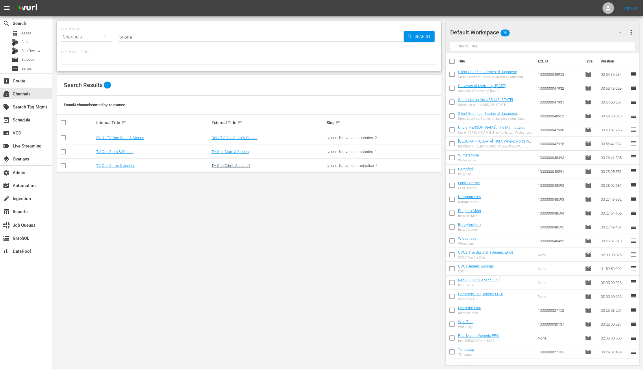
click at [238, 165] on link "TV One Crime & Justice" at bounding box center [230, 165] width 39 height 4
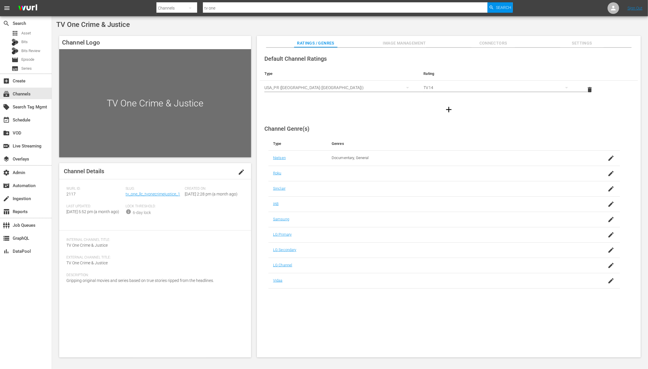
click at [412, 40] on span "Image Management" at bounding box center [404, 43] width 43 height 7
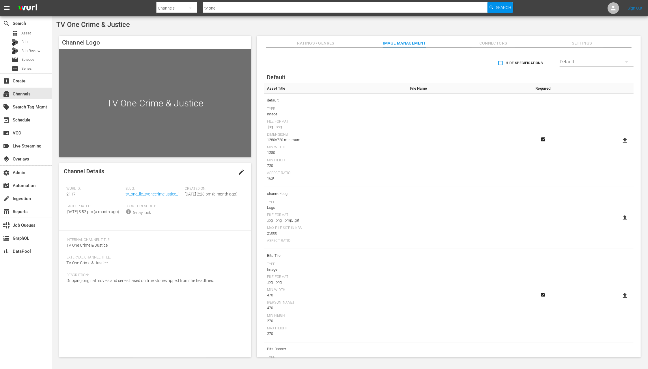
click at [623, 141] on icon at bounding box center [625, 140] width 7 height 7
click at [620, 145] on input "file" at bounding box center [620, 145] width 0 height 0
type input "C:\fakepath\CrimeAndJustice_EPGImage_16x9.jpg"
click at [277, 10] on input "tv one" at bounding box center [345, 8] width 285 height 14
click at [500, 9] on span "Search" at bounding box center [503, 7] width 15 height 10
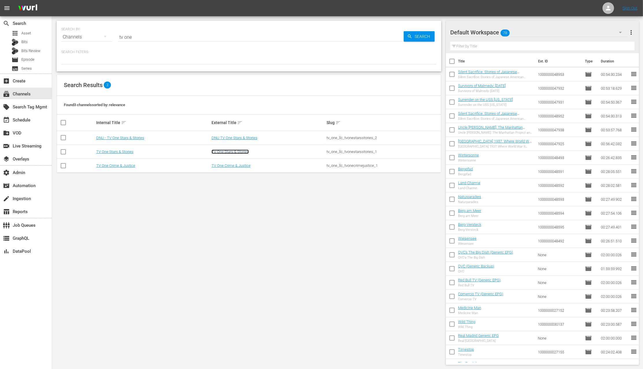
click at [235, 153] on link "TV One Stars & Stories" at bounding box center [229, 151] width 37 height 4
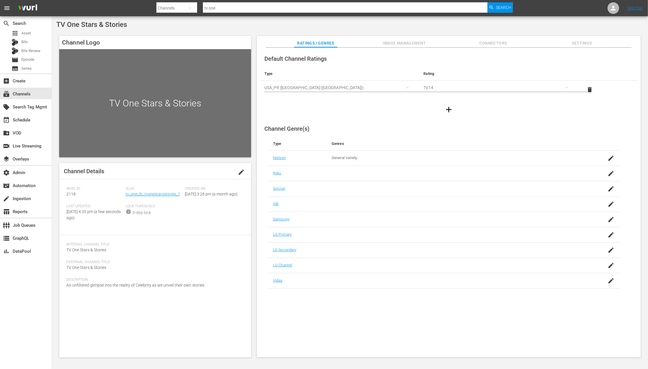
click at [501, 1] on nav "menu Search By Channels Search ID, Title, Description, Keywords, or Category tv…" at bounding box center [324, 8] width 648 height 16
click at [501, 5] on span "Search" at bounding box center [503, 7] width 15 height 10
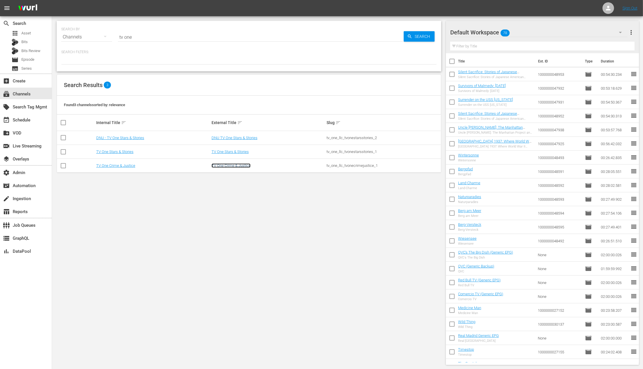
click at [238, 166] on link "TV One Crime & Justice" at bounding box center [230, 165] width 39 height 4
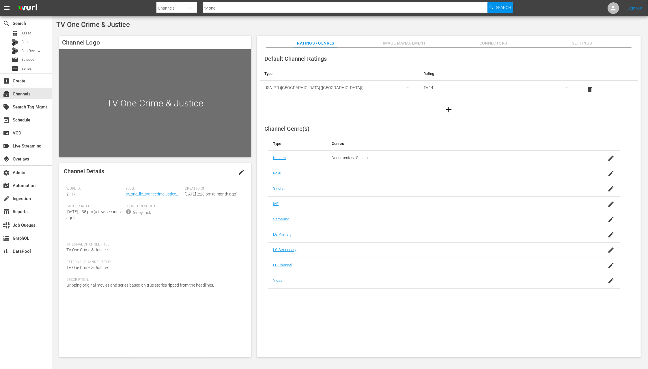
click at [410, 41] on span "Image Management" at bounding box center [404, 43] width 43 height 7
